Goal: Task Accomplishment & Management: Manage account settings

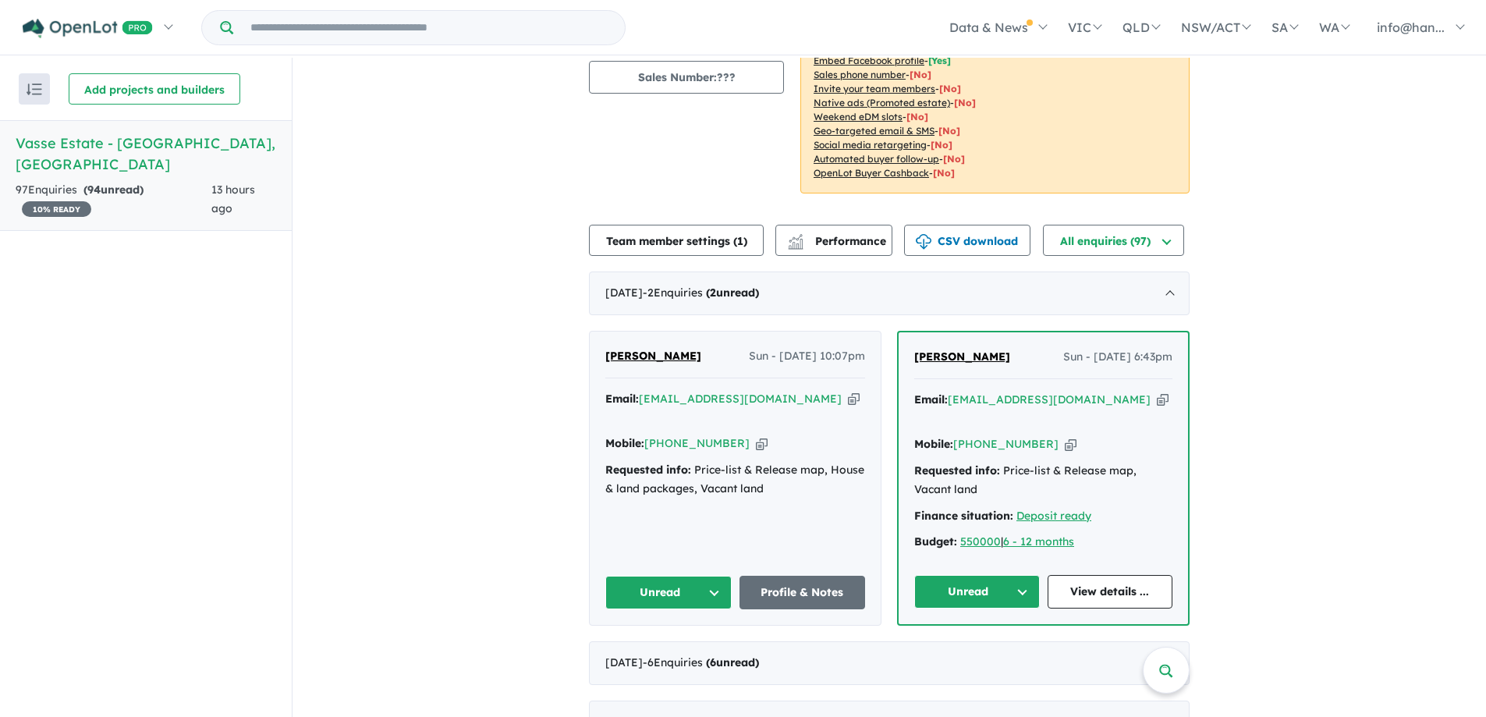
scroll to position [234, 0]
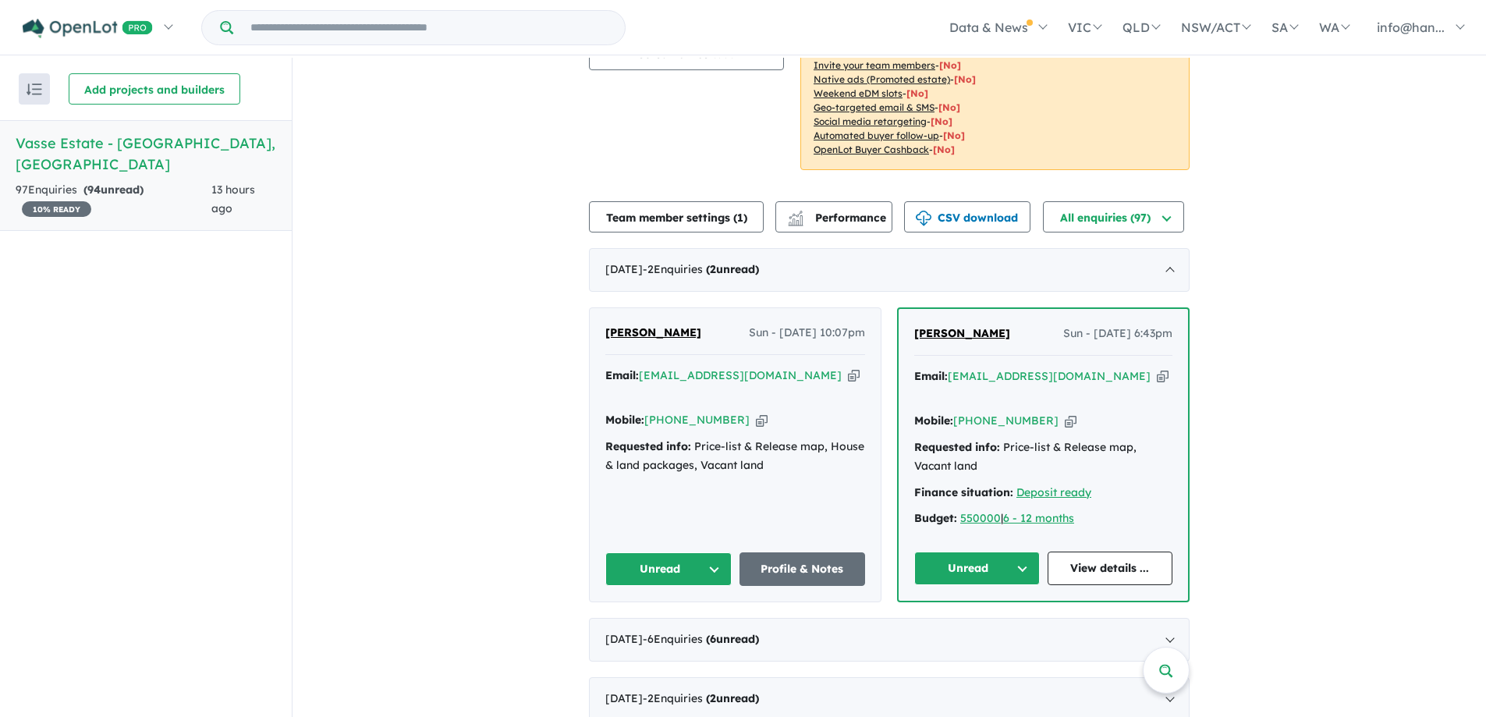
click at [756, 412] on icon "button" at bounding box center [762, 420] width 12 height 16
click at [747, 438] on div "Requested info: Price-list & Release map, House & land packages, Vacant land" at bounding box center [735, 456] width 260 height 37
copy div "Requested info: Price-list & Release map, House & land packages, Vacant land Un…"
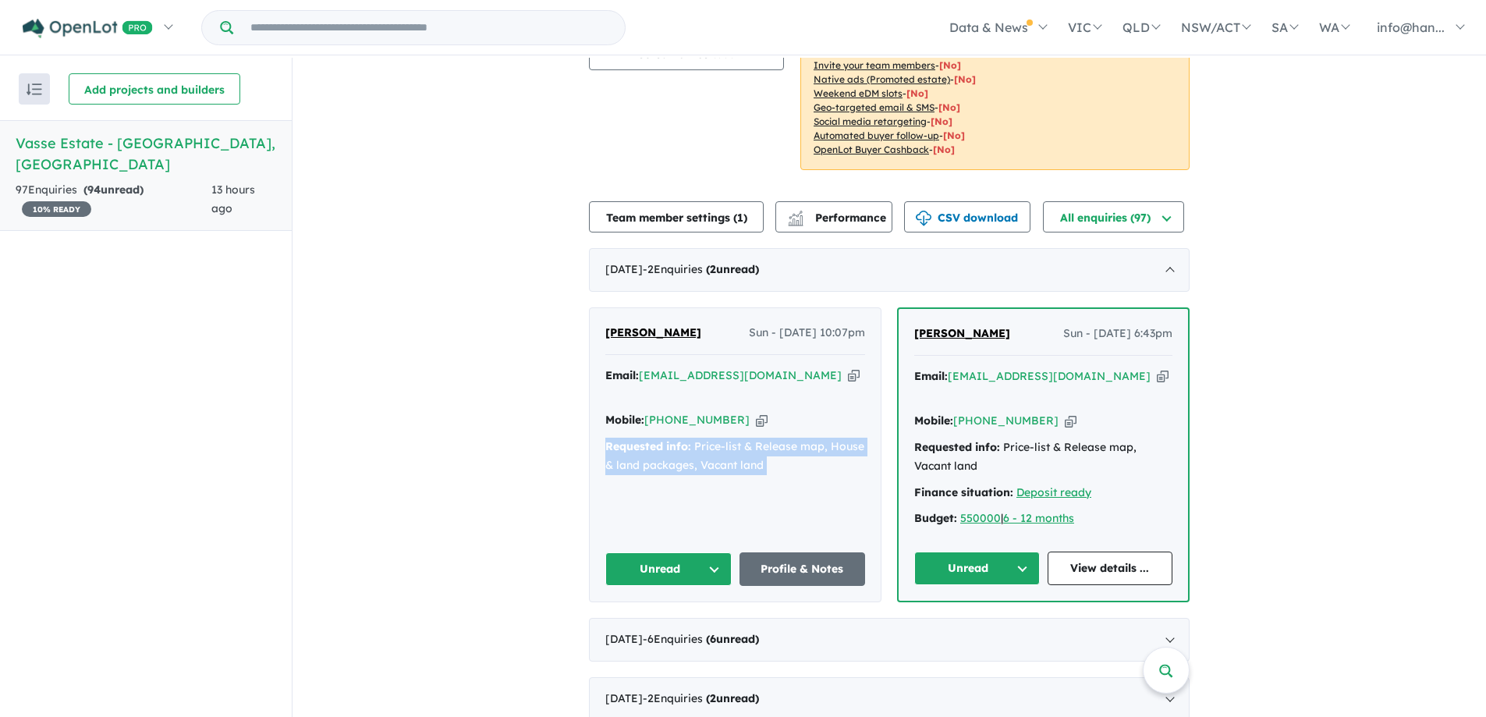
click at [1157, 374] on icon "button" at bounding box center [1163, 376] width 12 height 16
copy div "Requested info: Price-list & Release map, House & land packages, Vacant land Un…"
click at [1065, 418] on icon "button" at bounding box center [1071, 421] width 12 height 16
copy div "Requested info: Price-list & Release map, House & land packages, Vacant land Un…"
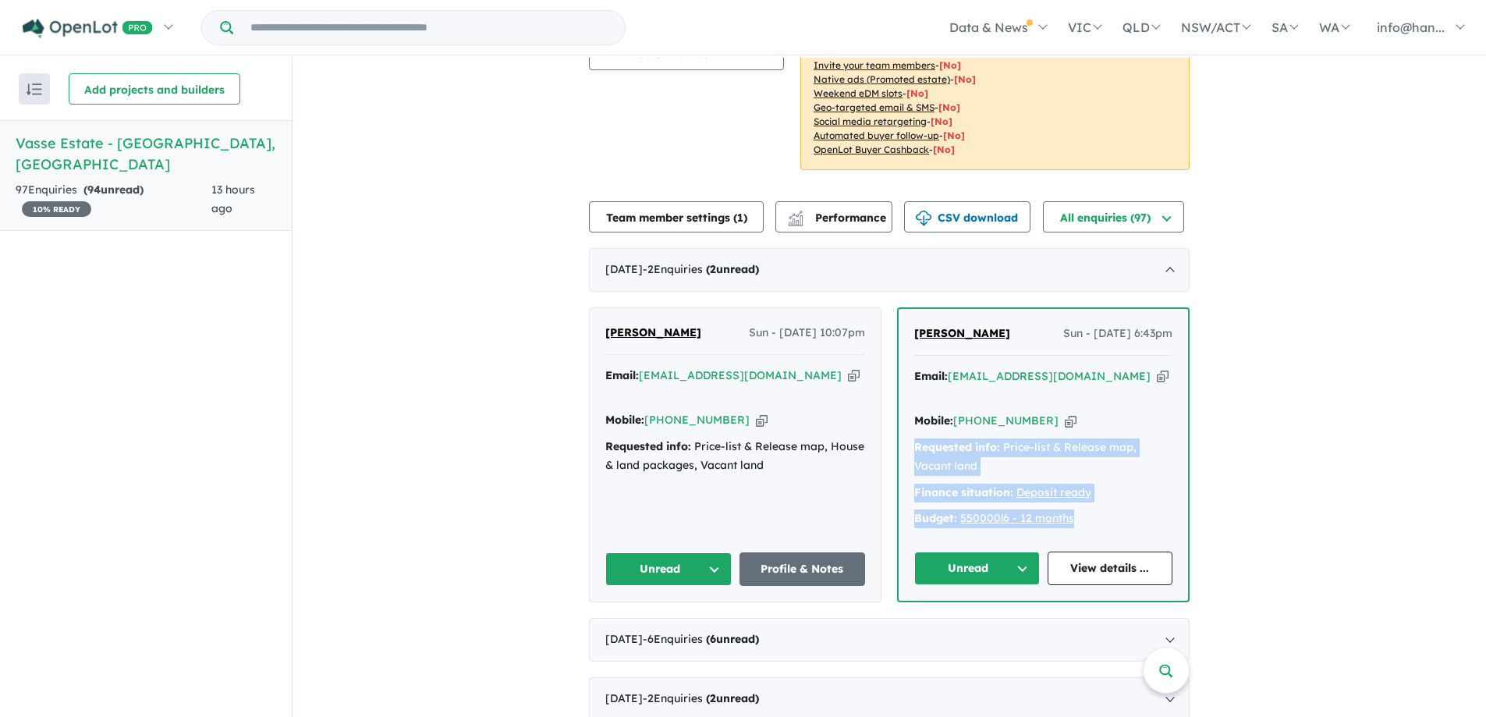
drag, startPoint x: 1084, startPoint y: 519, endPoint x: 911, endPoint y: 445, distance: 188.4
click at [914, 445] on div "Email: [EMAIL_ADDRESS][DOMAIN_NAME] Copied! Mobile: [PHONE_NUMBER] Copied! Requ…" at bounding box center [1043, 451] width 258 height 169
copy div "Requested info: Price-list & Release map, Vacant land Finance situation: Deposi…"
